Goal: Task Accomplishment & Management: Complete application form

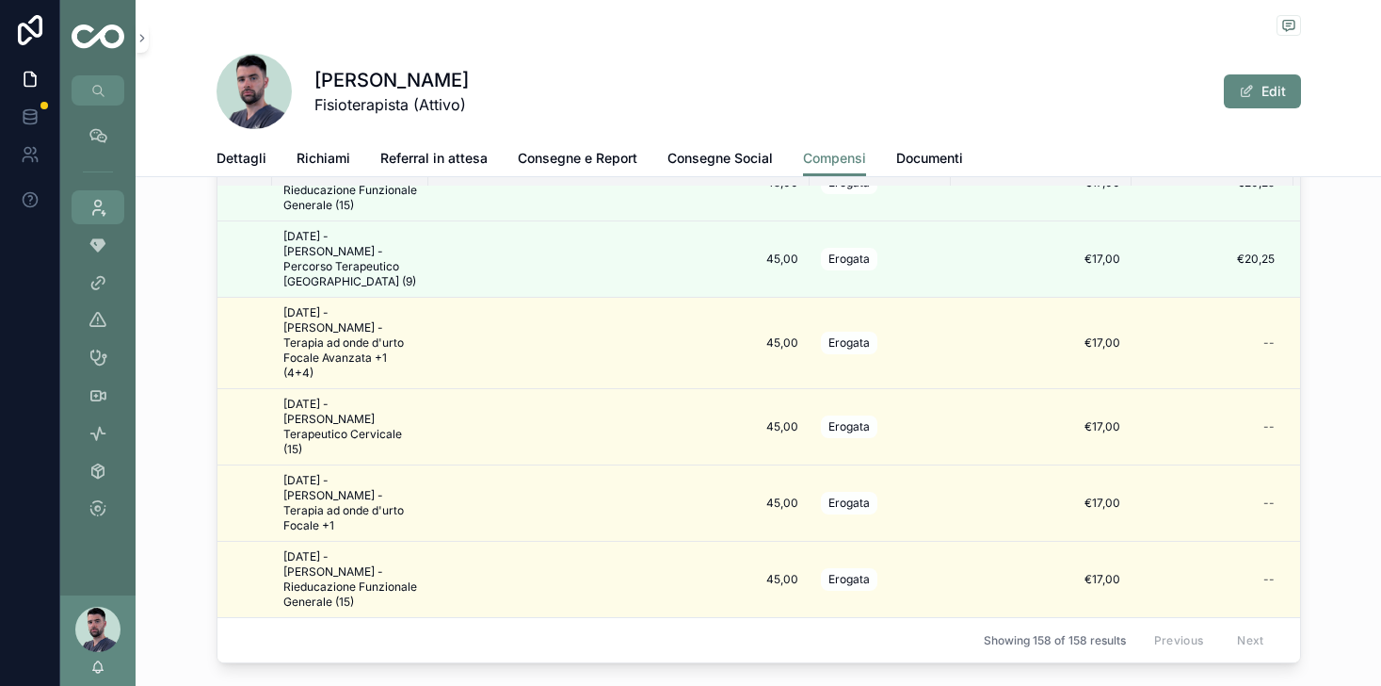
scroll to position [1414, 124]
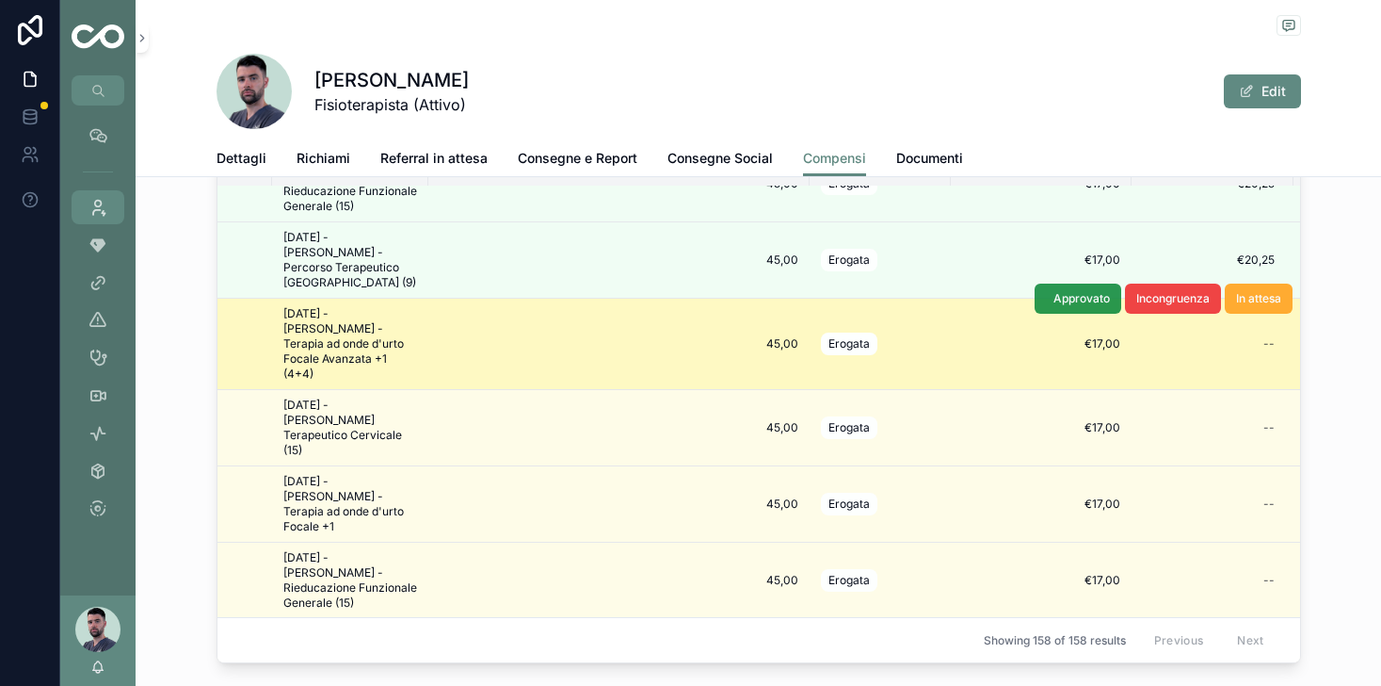
click at [1058, 291] on span "Approvato" at bounding box center [1082, 298] width 57 height 15
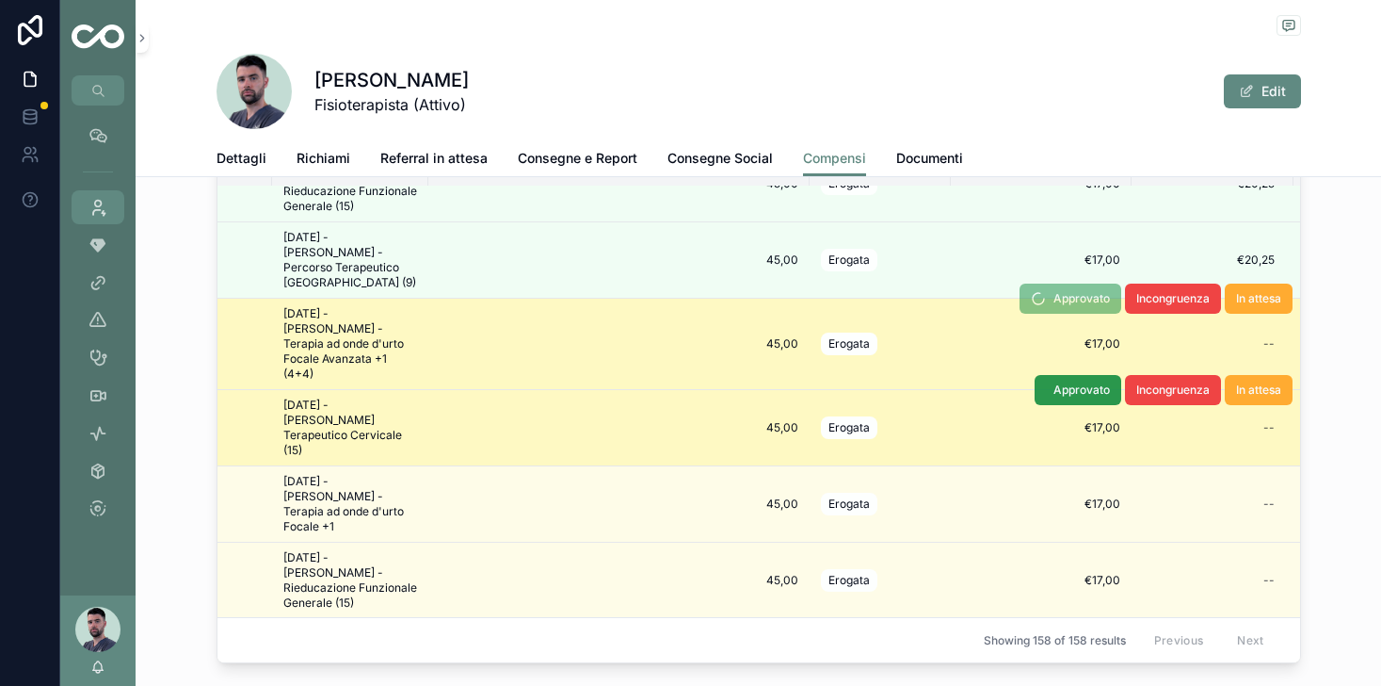
click at [1054, 382] on span "Approvato" at bounding box center [1082, 389] width 57 height 15
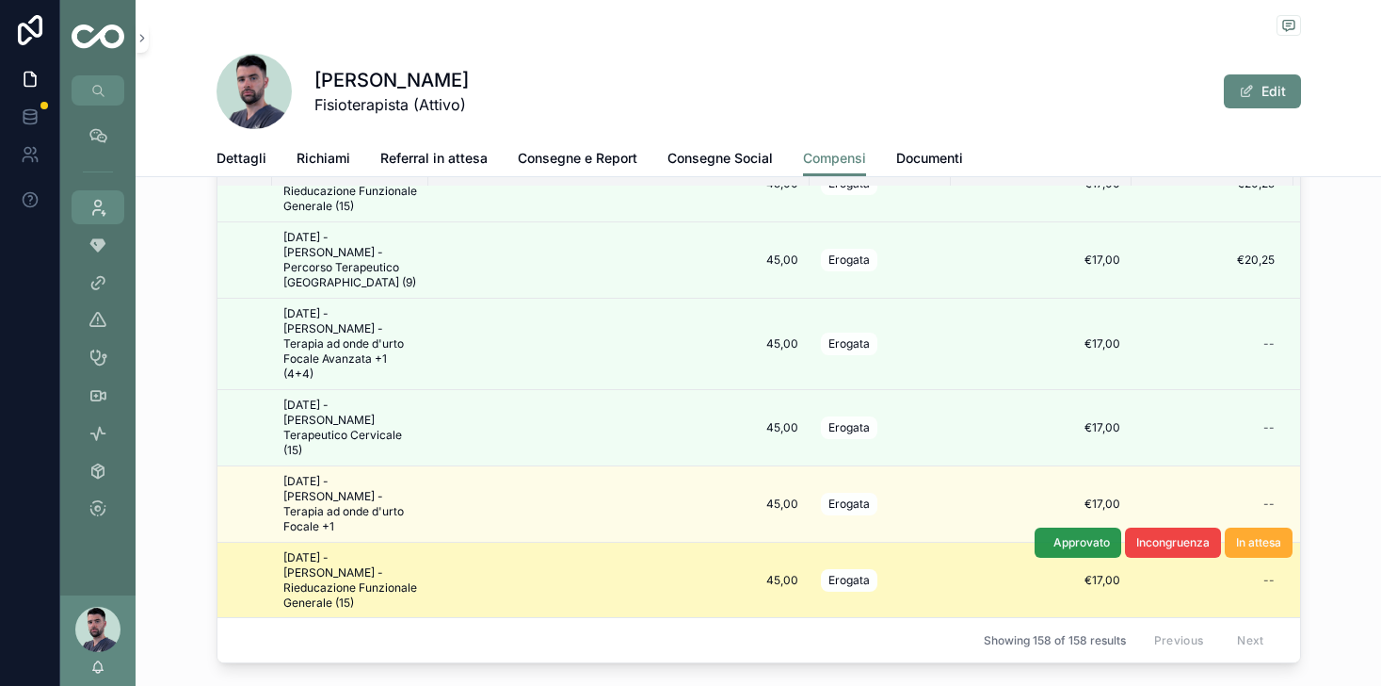
click at [1096, 535] on span "Approvato" at bounding box center [1082, 542] width 57 height 15
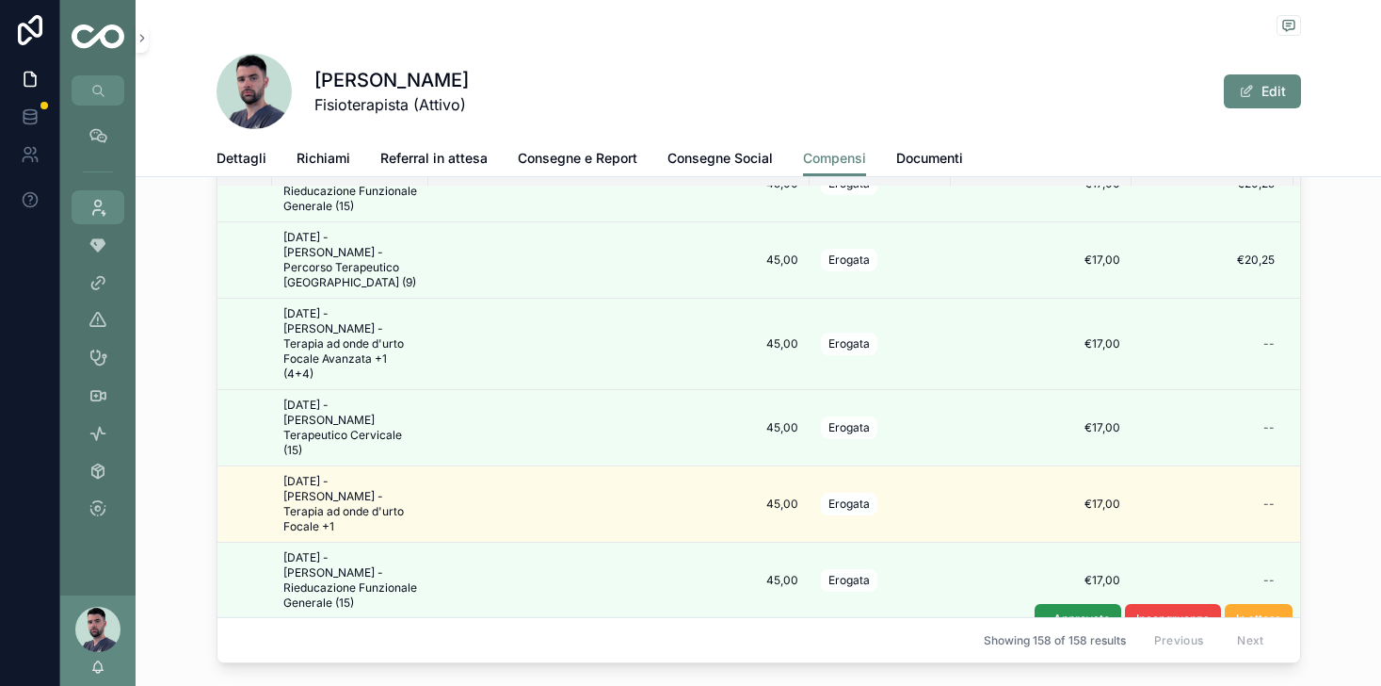
click at [1070, 611] on span "Approvato" at bounding box center [1082, 618] width 57 height 15
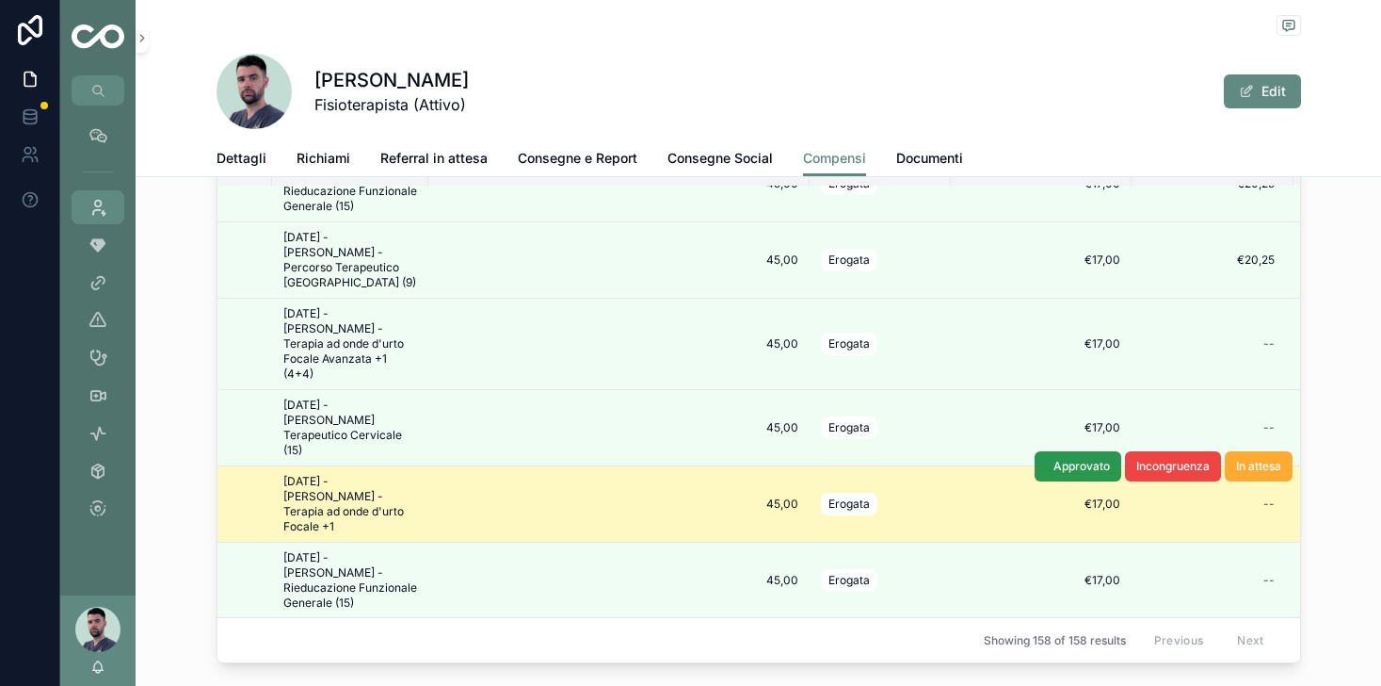
click at [1070, 451] on button "Approvato" at bounding box center [1078, 466] width 87 height 30
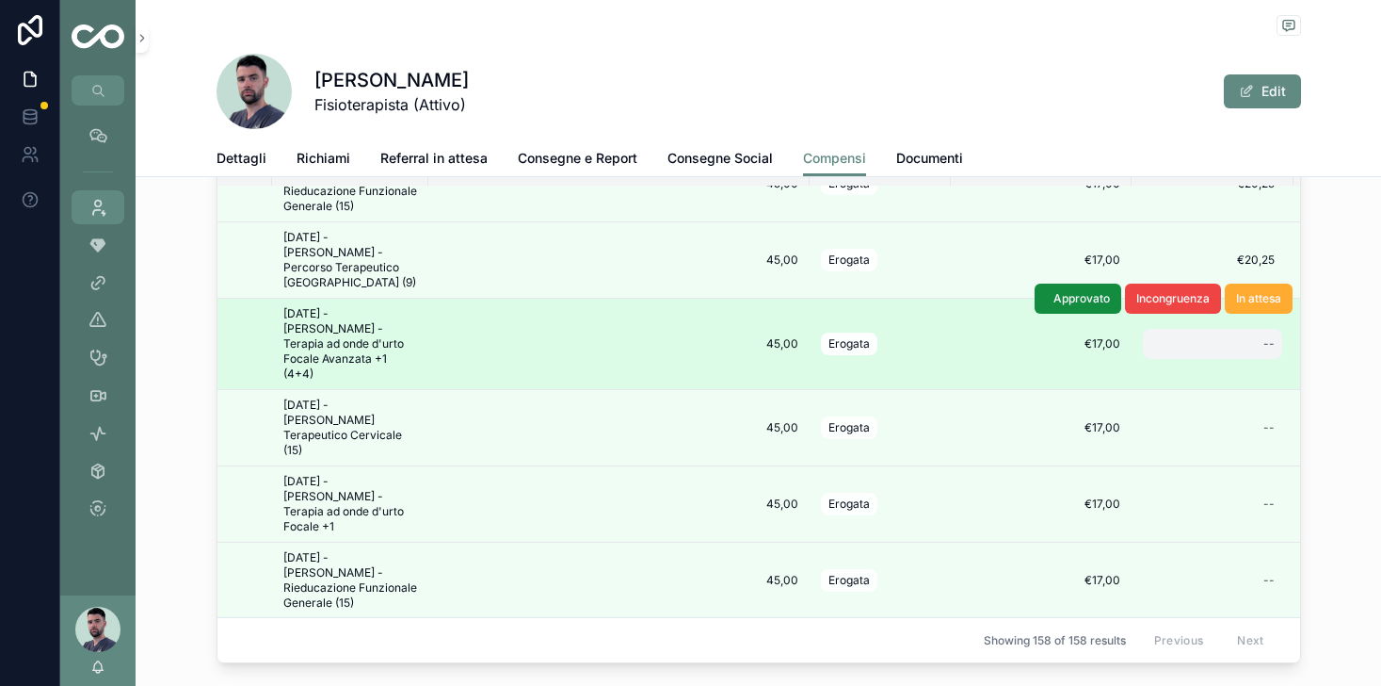
click at [1268, 336] on div "--" at bounding box center [1269, 343] width 11 height 15
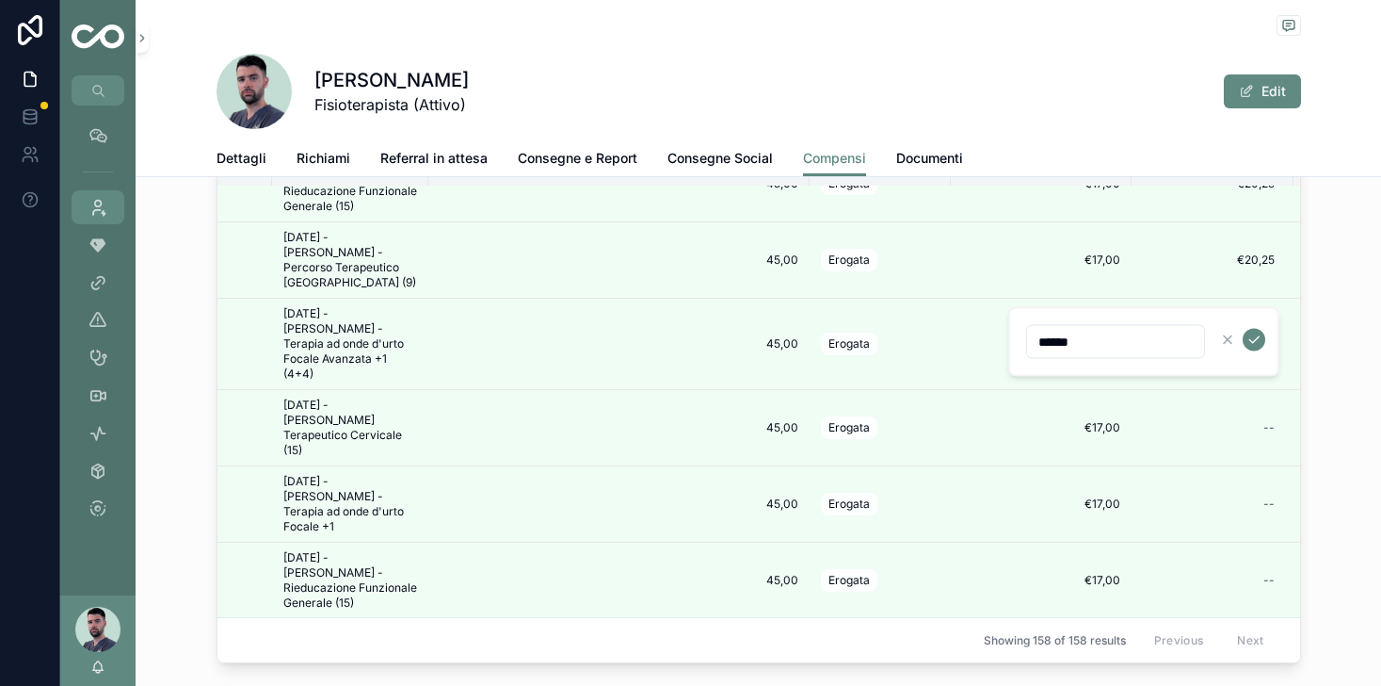
type input "******"
click button "scrollable content" at bounding box center [1254, 340] width 23 height 23
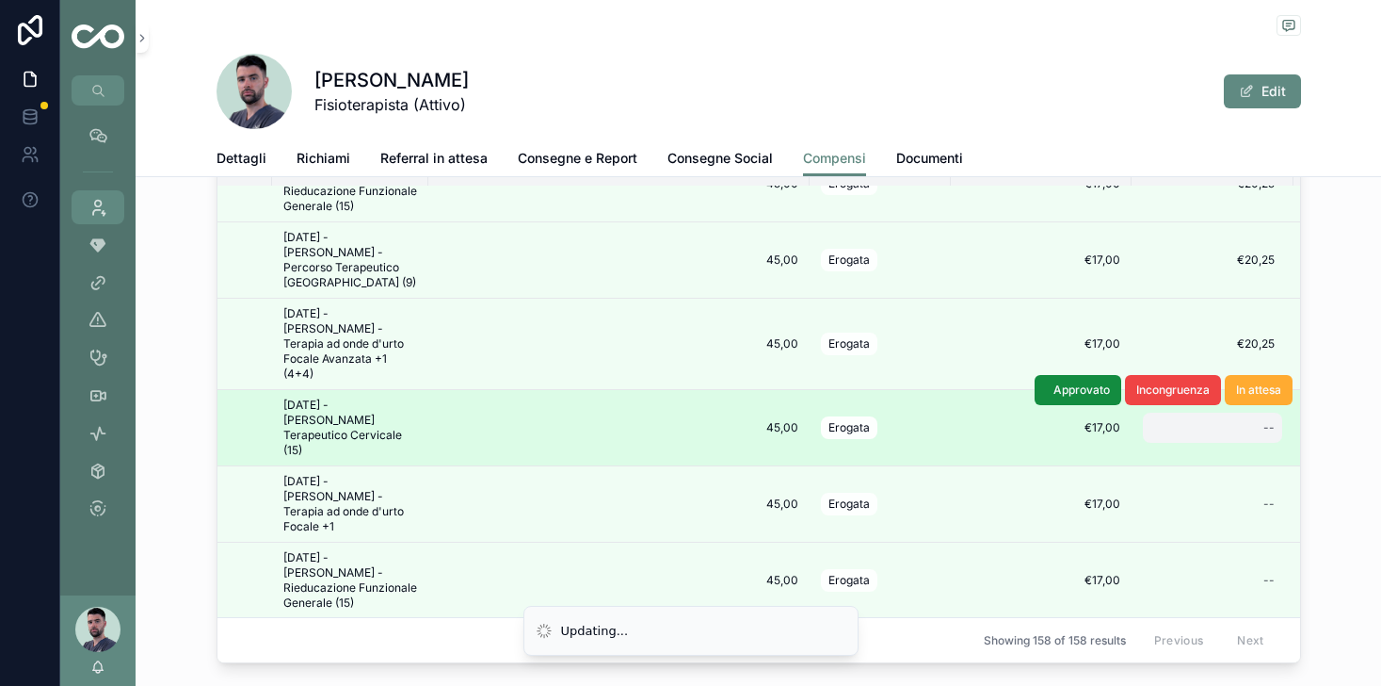
click at [1268, 420] on div "--" at bounding box center [1269, 427] width 11 height 15
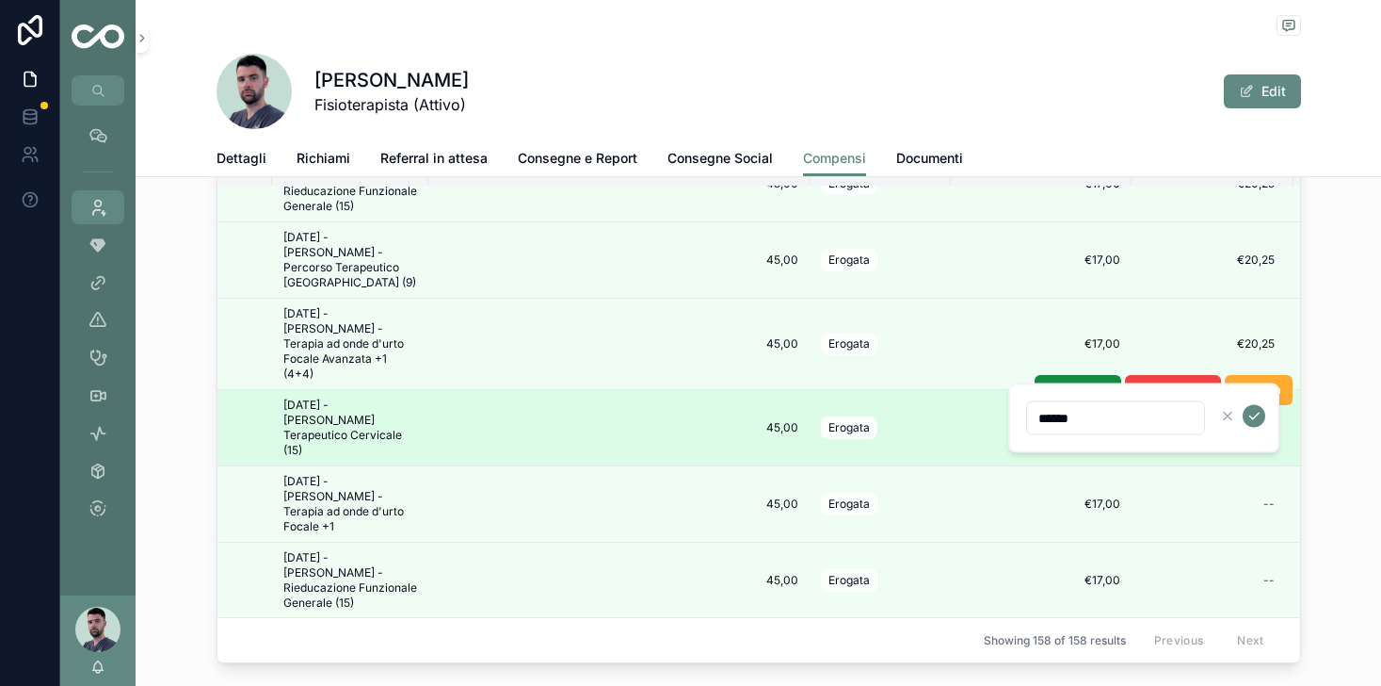
type input "******"
click button "scrollable content" at bounding box center [1254, 416] width 23 height 23
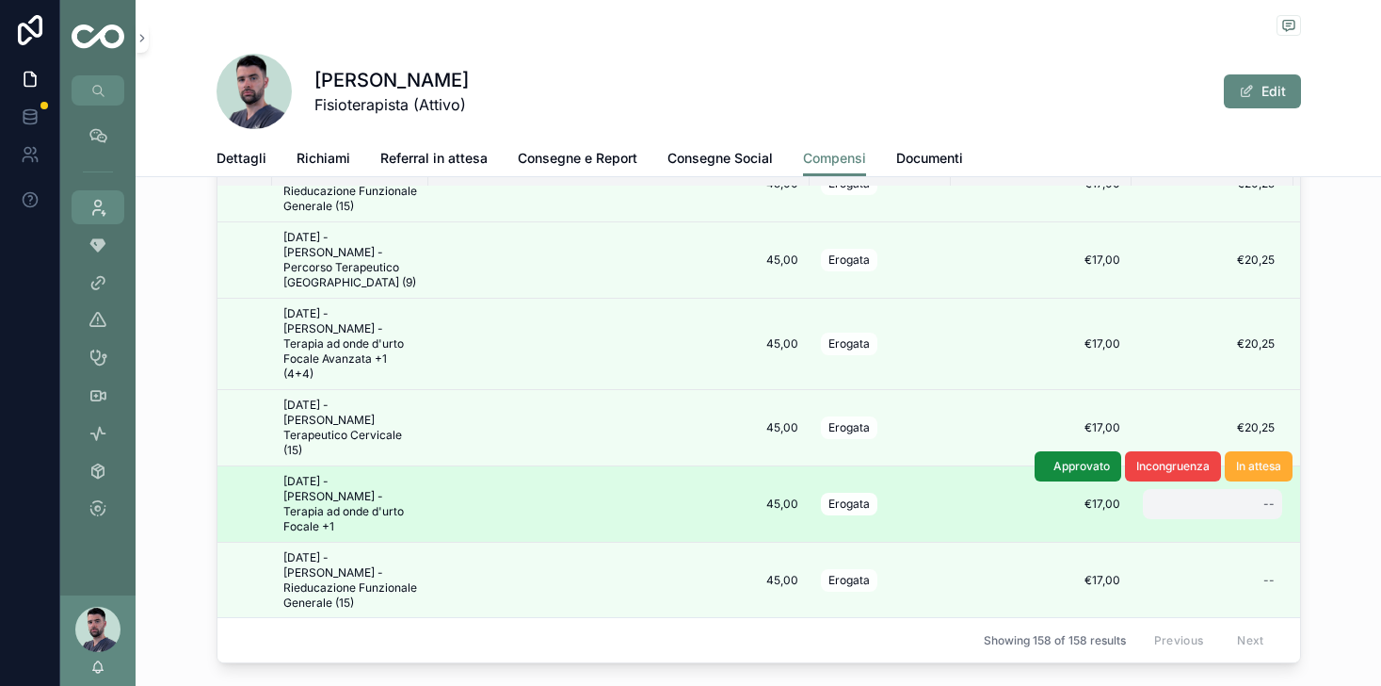
click at [1261, 489] on div "--" at bounding box center [1212, 504] width 139 height 30
click at [1264, 489] on div "--" at bounding box center [1212, 504] width 139 height 30
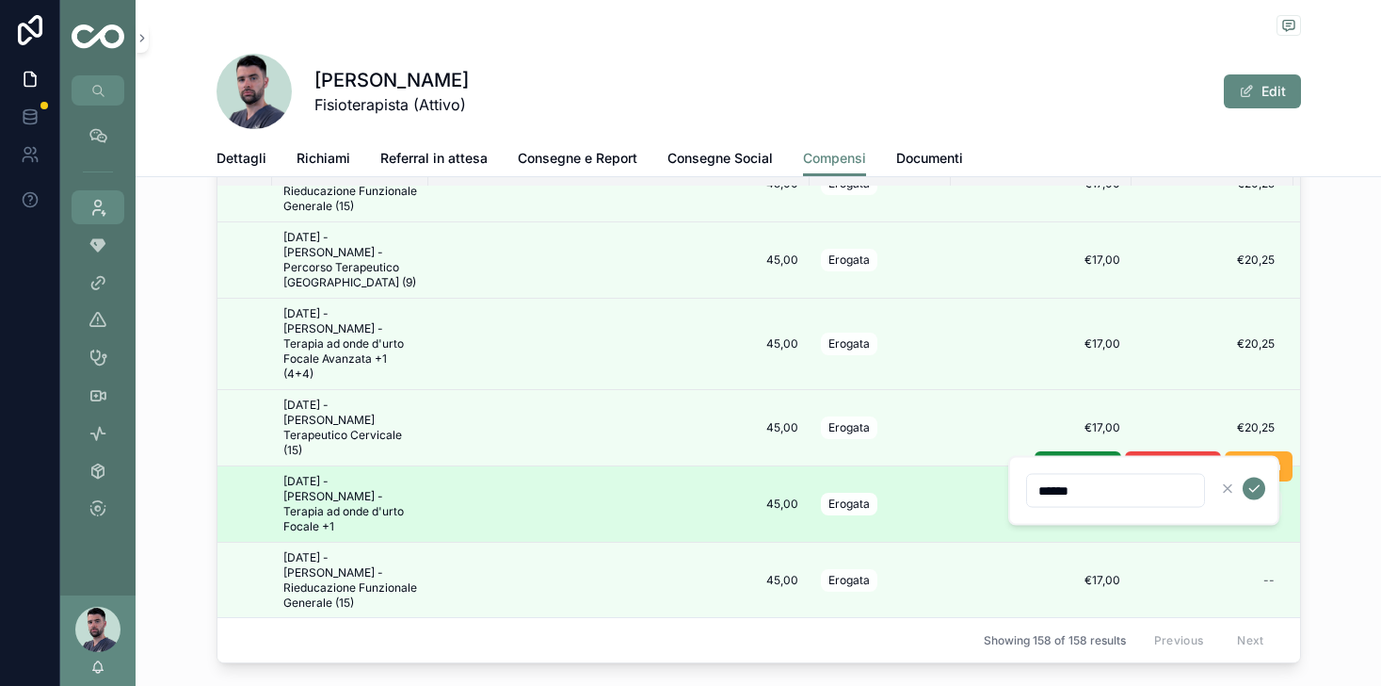
type input "******"
click button "scrollable content" at bounding box center [1254, 488] width 23 height 23
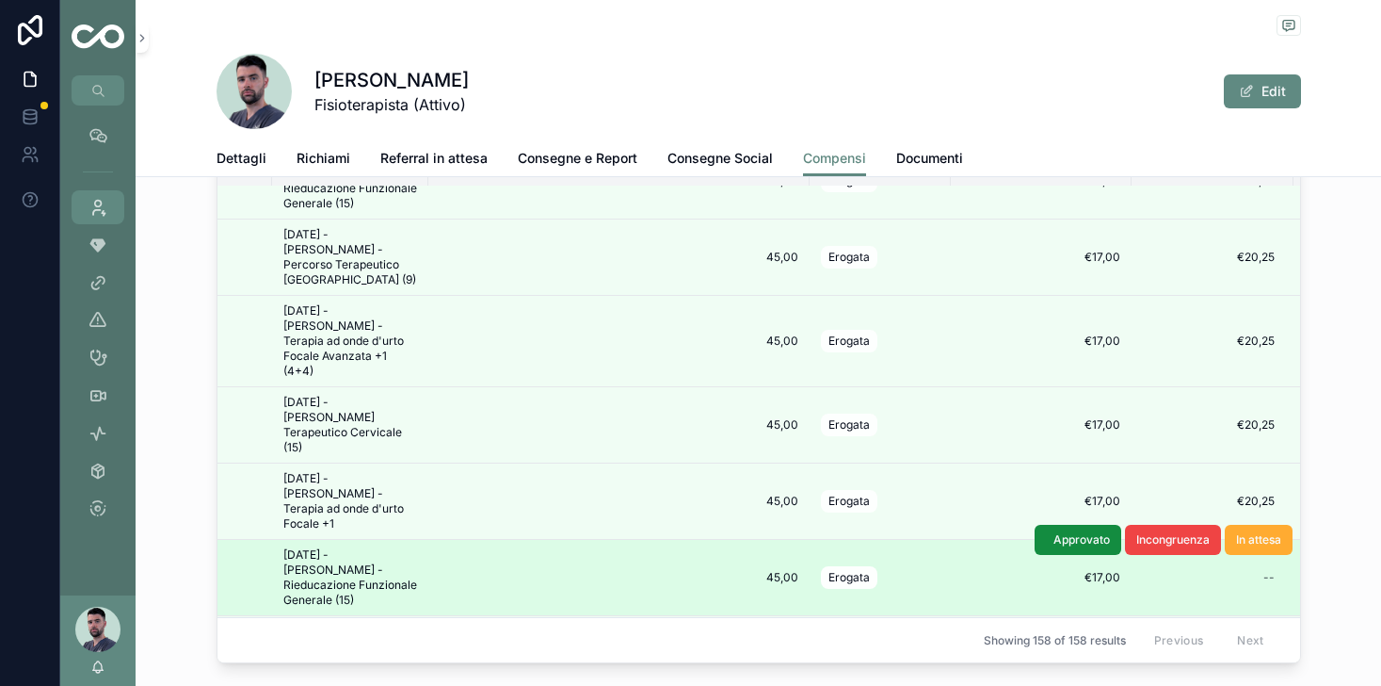
scroll to position [1418, 124]
click at [1264, 561] on div "--" at bounding box center [1212, 576] width 139 height 30
click at [1270, 569] on div "--" at bounding box center [1269, 576] width 11 height 15
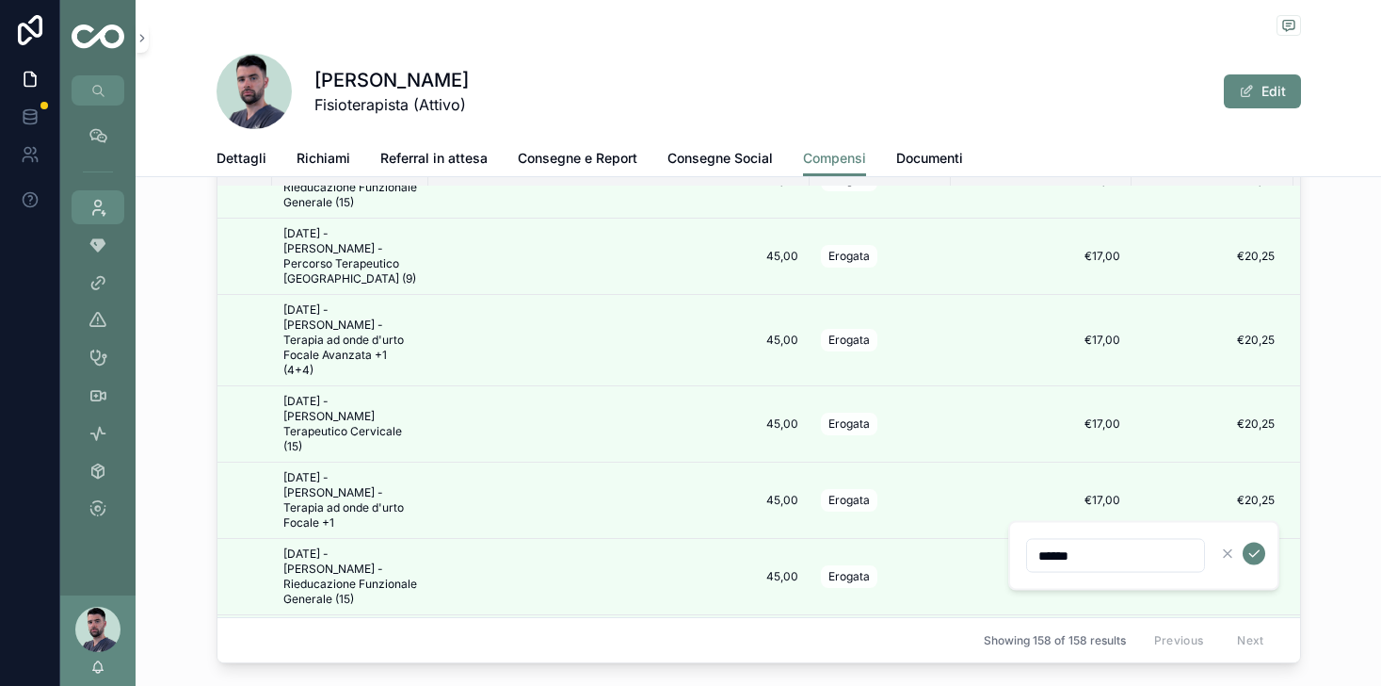
type input "******"
click button "scrollable content" at bounding box center [1254, 553] width 23 height 23
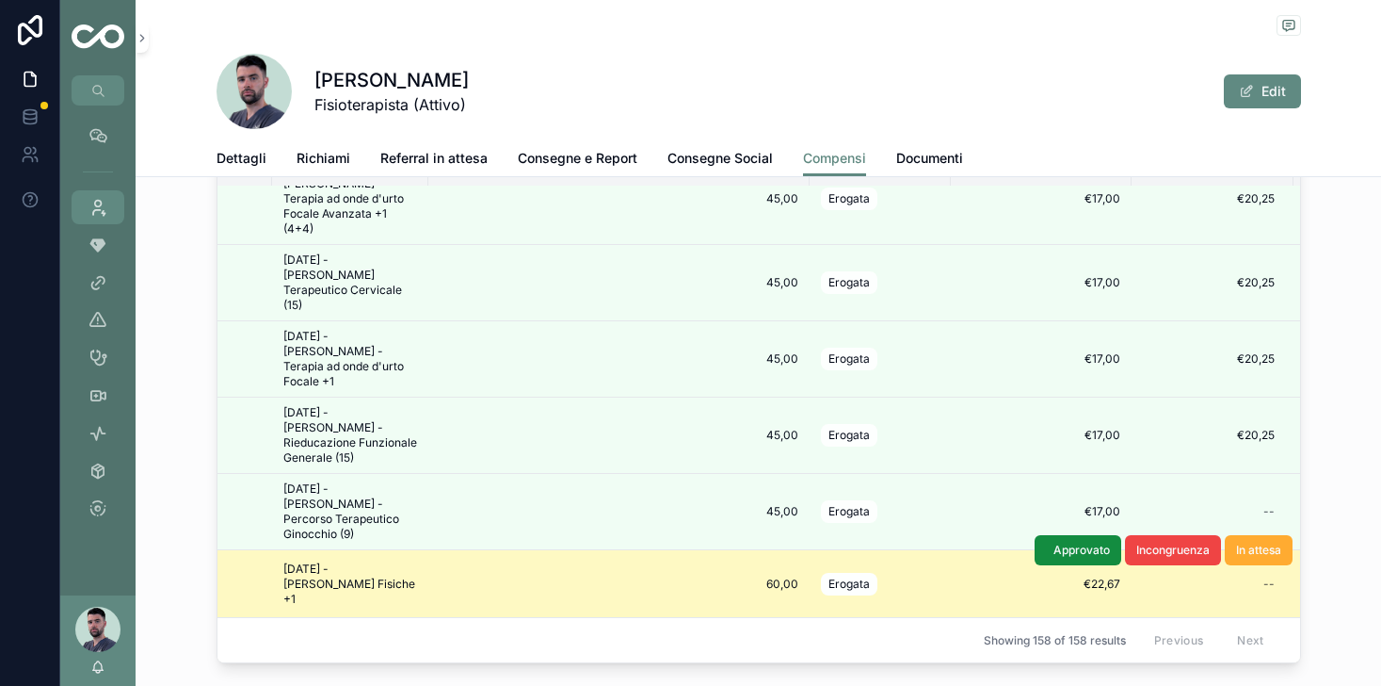
scroll to position [1566, 124]
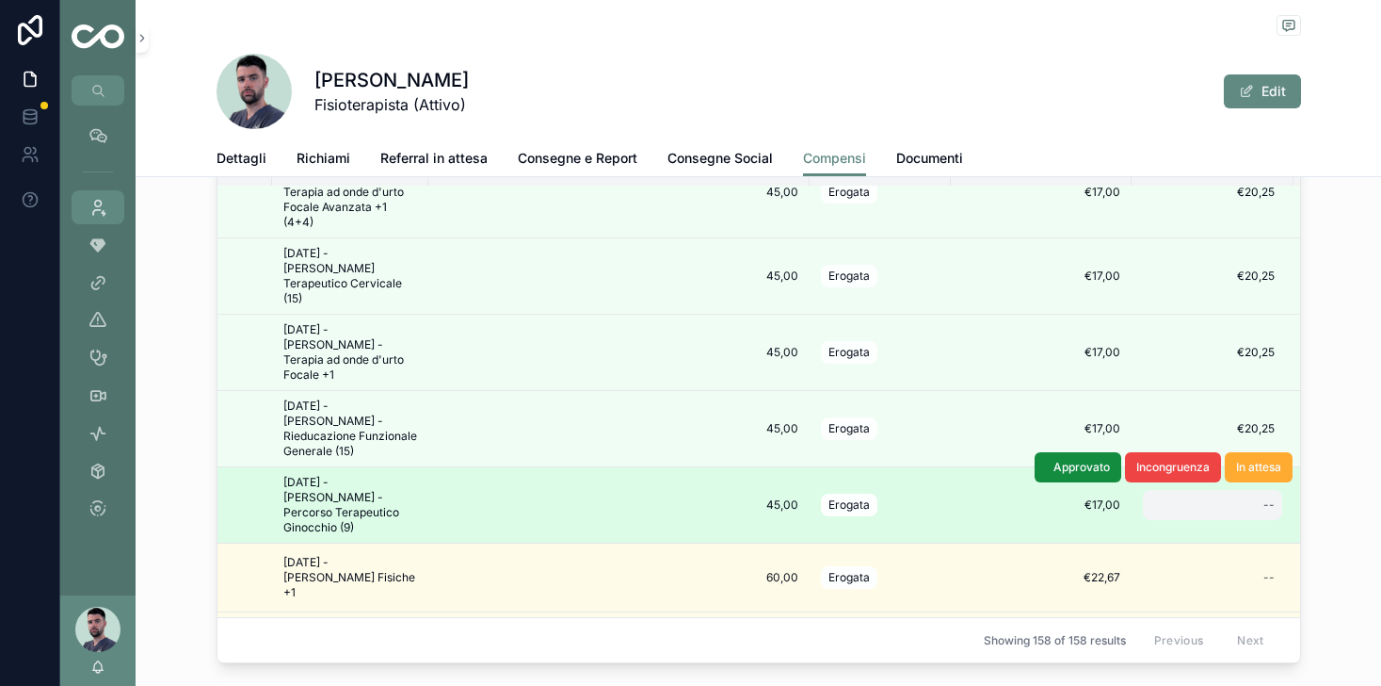
click at [1266, 497] on div "--" at bounding box center [1269, 504] width 11 height 15
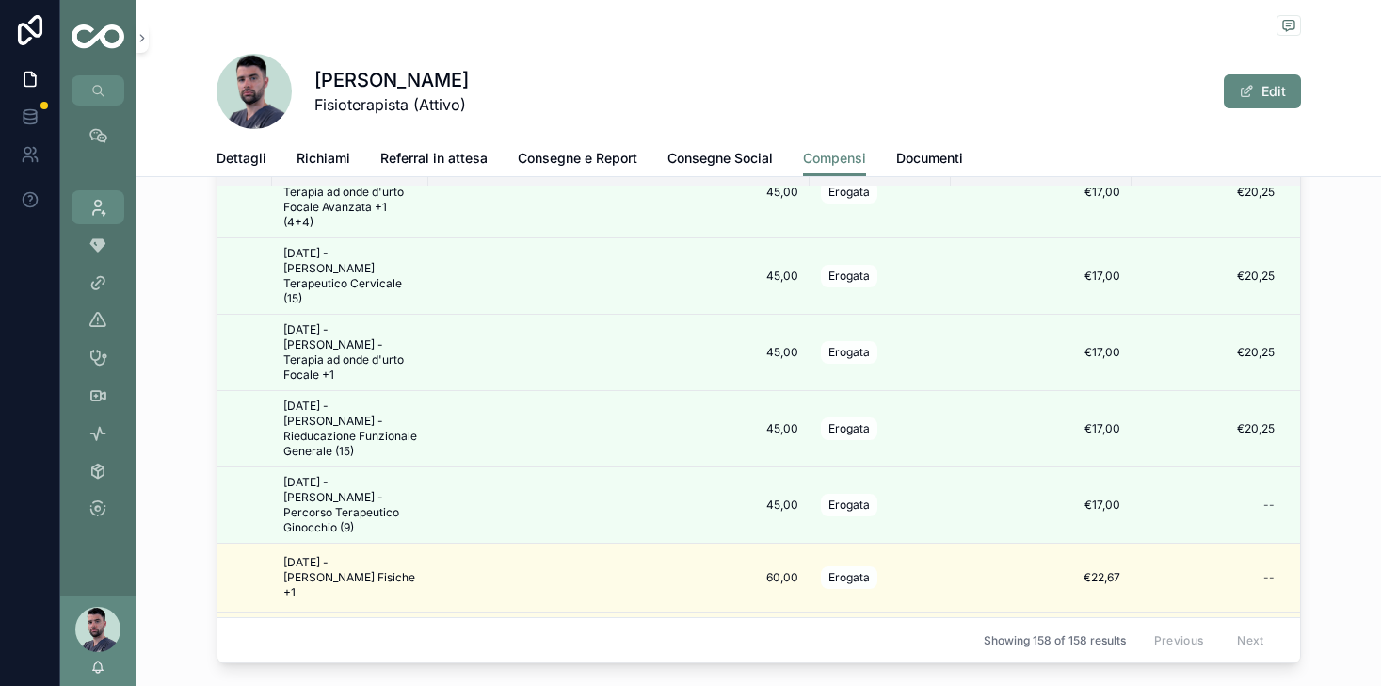
scroll to position [1567, 127]
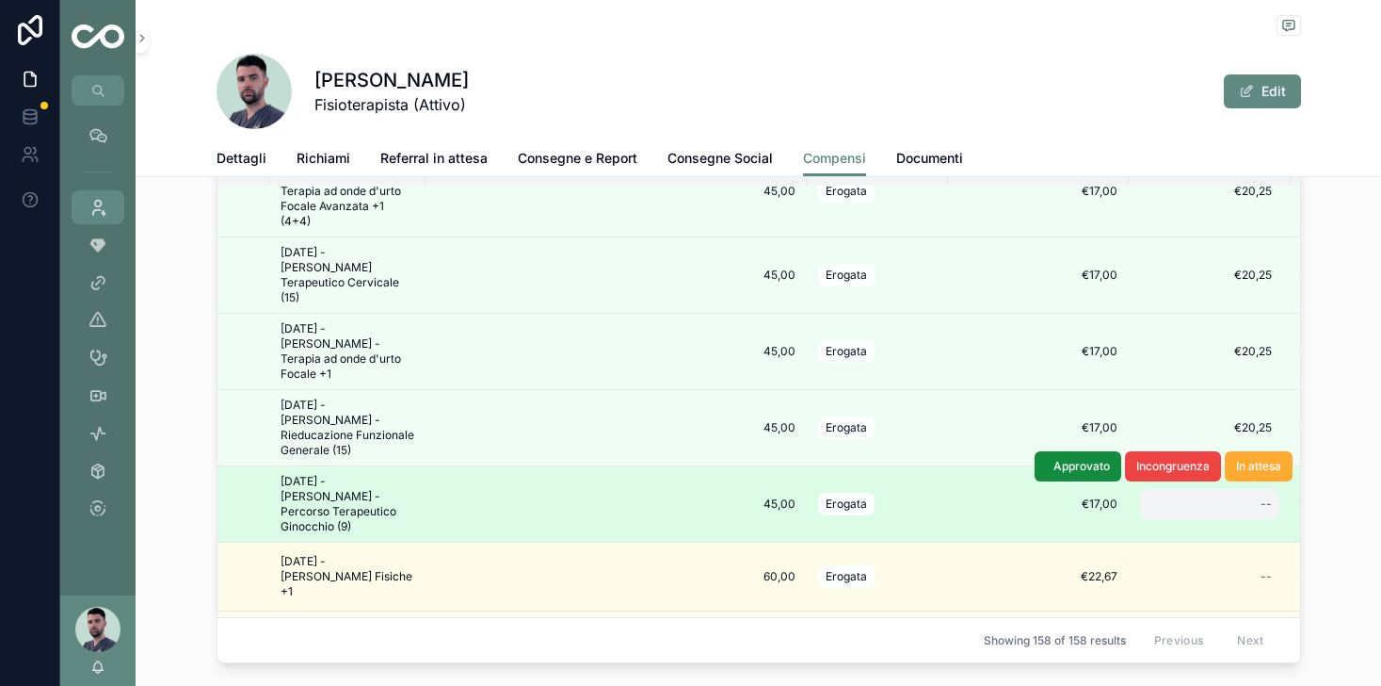
click at [1257, 489] on div "--" at bounding box center [1209, 504] width 139 height 30
click at [1252, 489] on div "--" at bounding box center [1209, 504] width 139 height 30
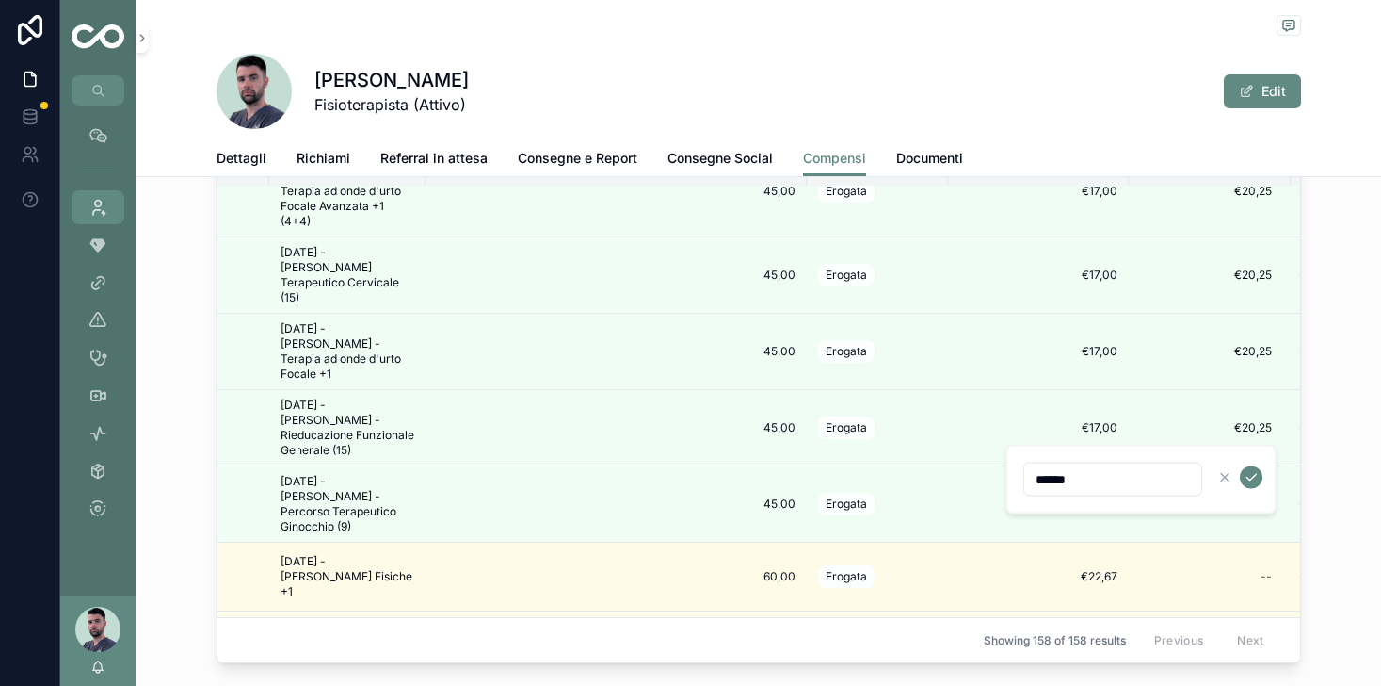
type input "******"
click at [1250, 477] on icon "scrollable content" at bounding box center [1251, 477] width 15 height 15
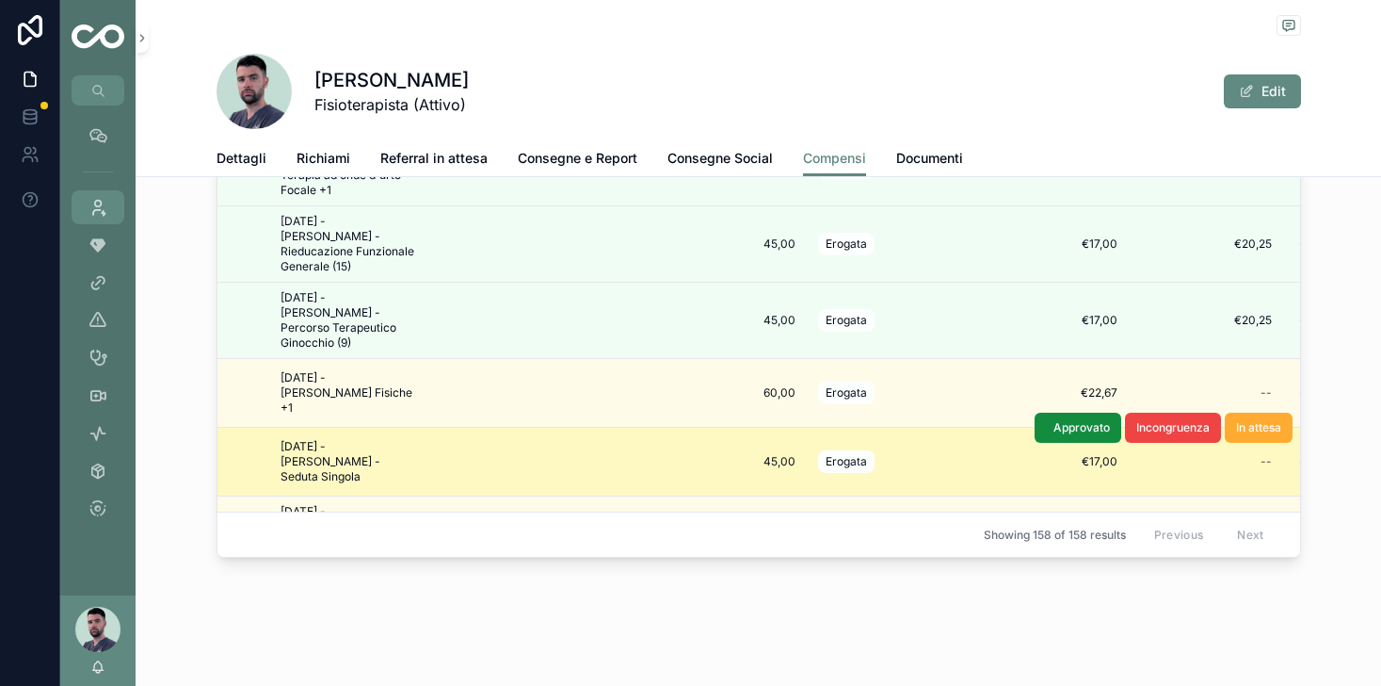
scroll to position [1675, 127]
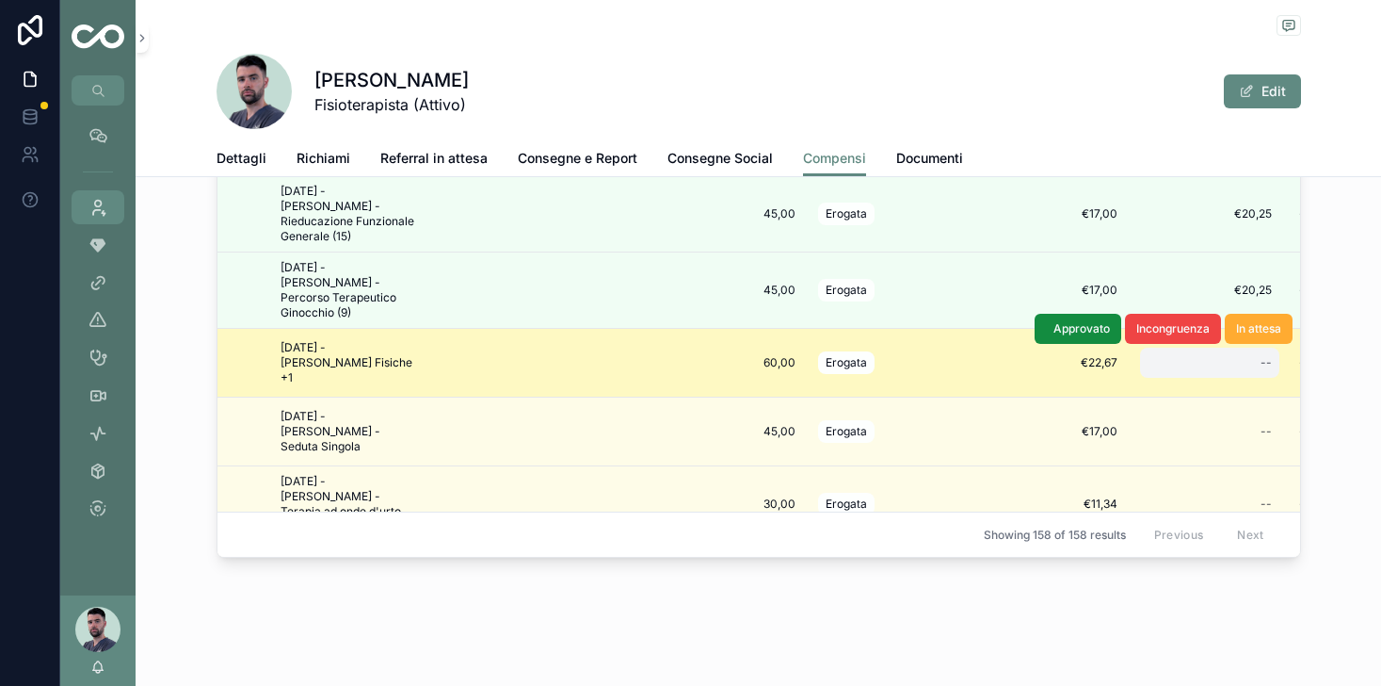
click at [1265, 355] on div "--" at bounding box center [1266, 362] width 11 height 15
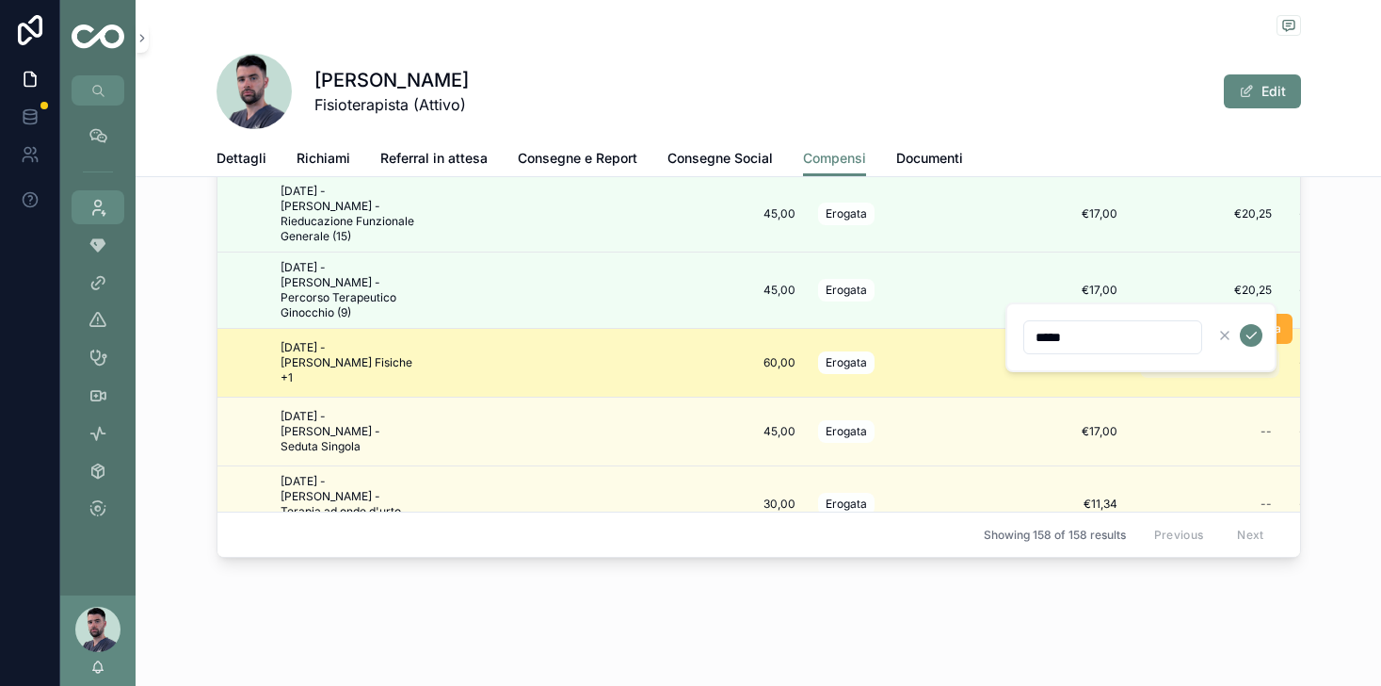
type input "******"
click button "scrollable content" at bounding box center [1251, 335] width 23 height 23
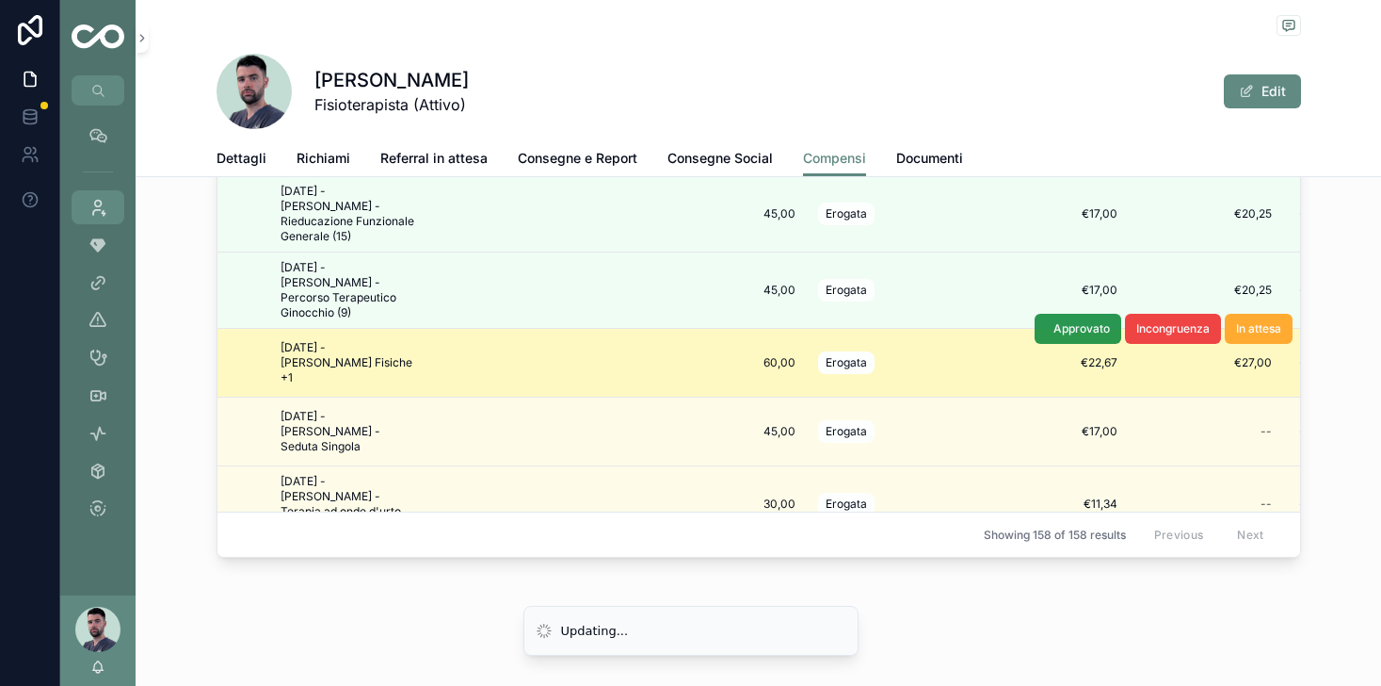
click at [1082, 321] on span "Approvato" at bounding box center [1082, 328] width 57 height 15
